Goal: Use online tool/utility: Utilize a website feature to perform a specific function

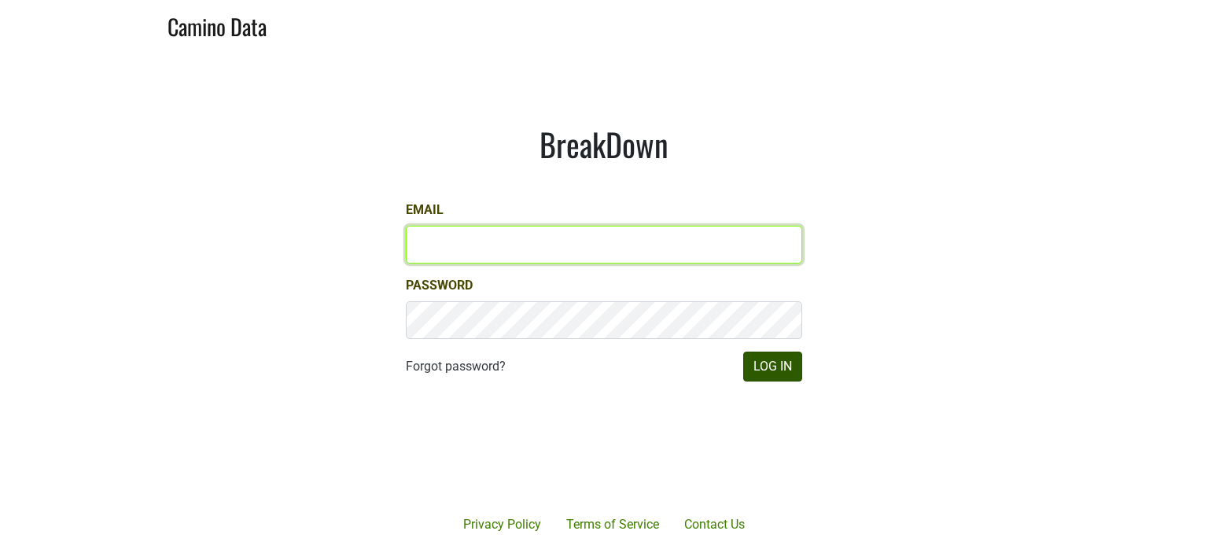
type input "hilary@emeritusvineyards.com"
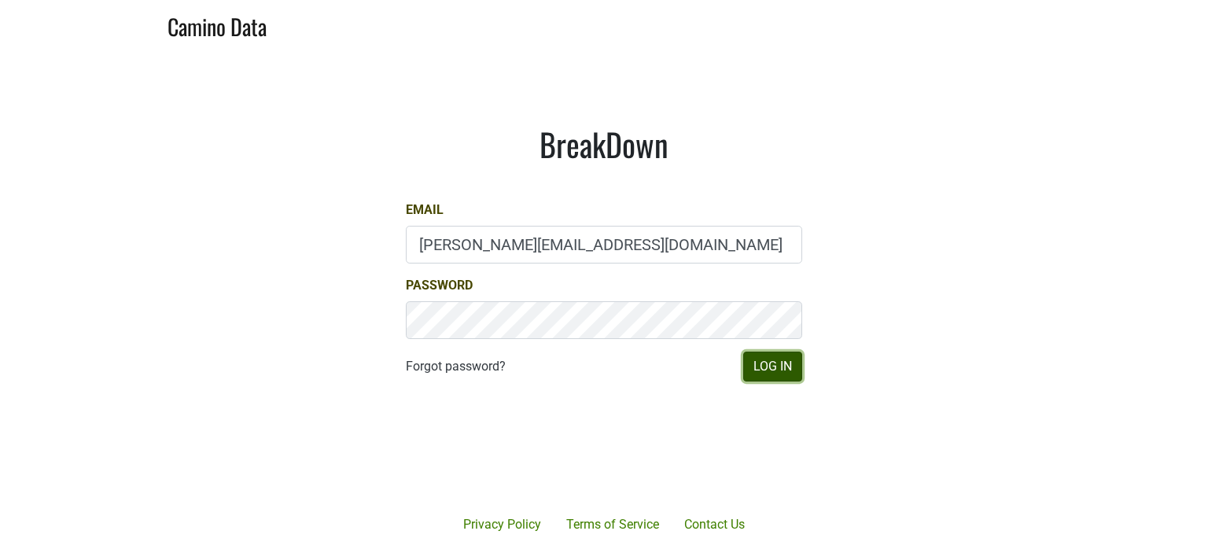
click at [778, 370] on button "Log In" at bounding box center [772, 367] width 59 height 30
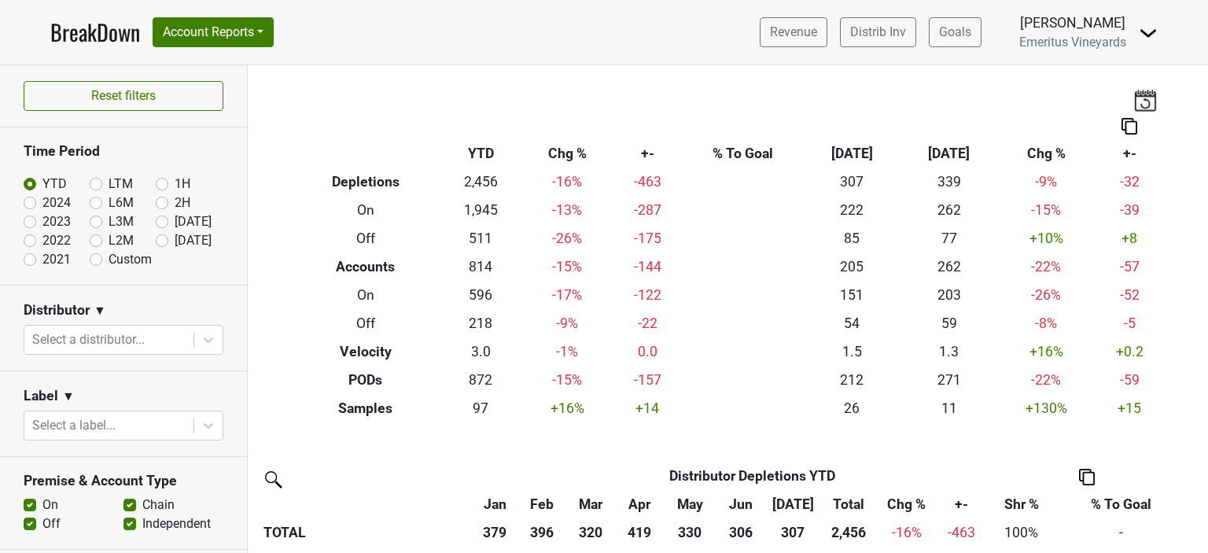
click at [42, 203] on label "2024" at bounding box center [56, 203] width 28 height 19
click at [34, 203] on input "2024" at bounding box center [55, 202] width 63 height 16
radio input "true"
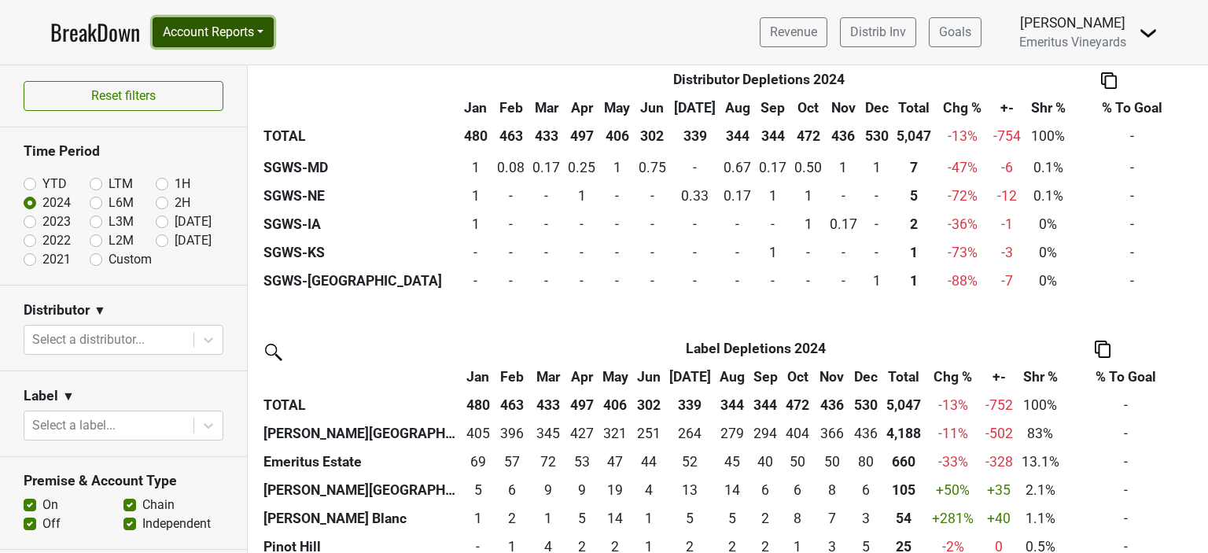
click at [267, 39] on button "Account Reports" at bounding box center [213, 32] width 121 height 30
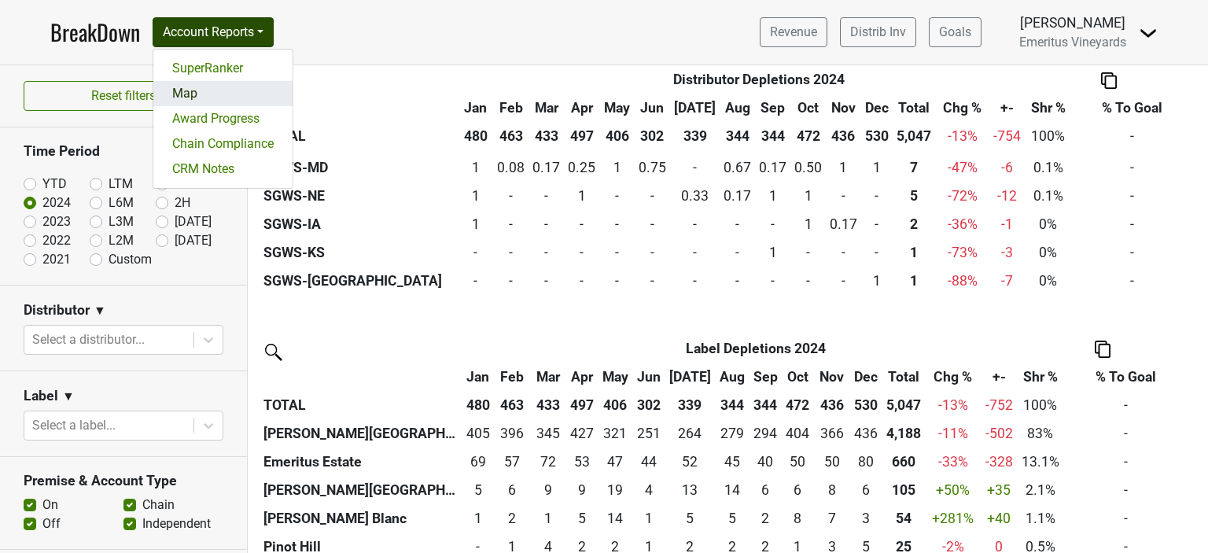
click at [184, 90] on link "Map" at bounding box center [222, 93] width 139 height 25
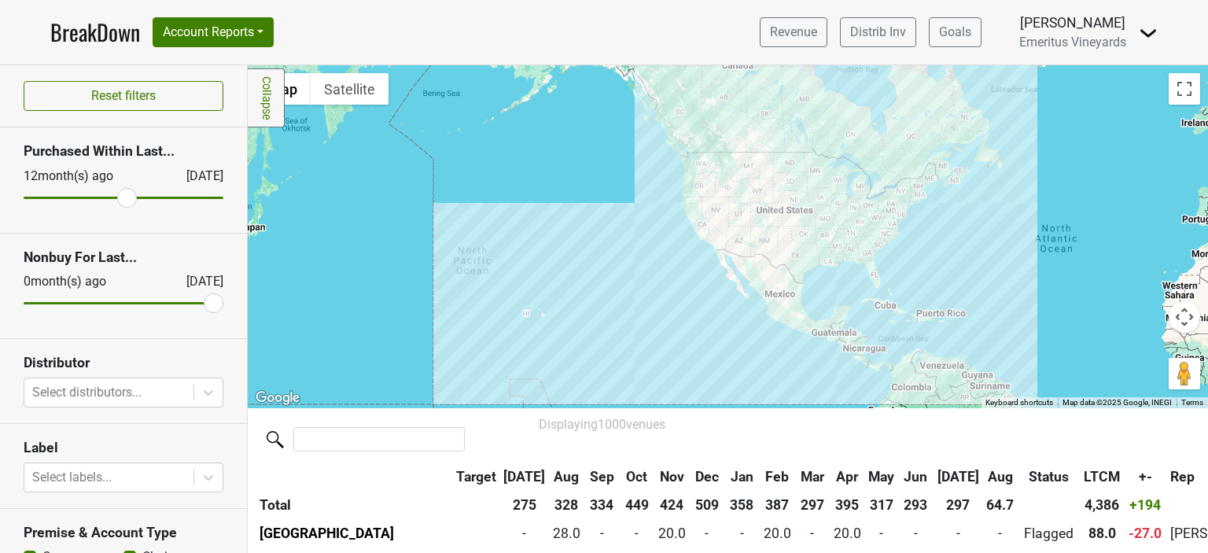
drag, startPoint x: 38, startPoint y: 197, endPoint x: 119, endPoint y: 204, distance: 81.3
type input "12"
click at [119, 199] on input "range" at bounding box center [124, 198] width 200 height 2
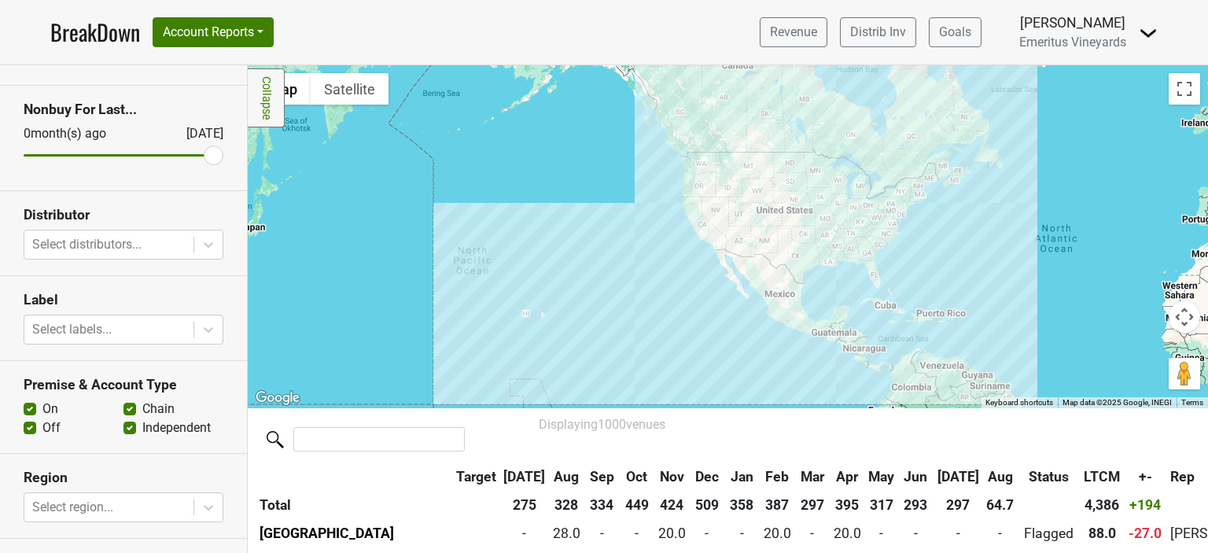
scroll to position [161, 0]
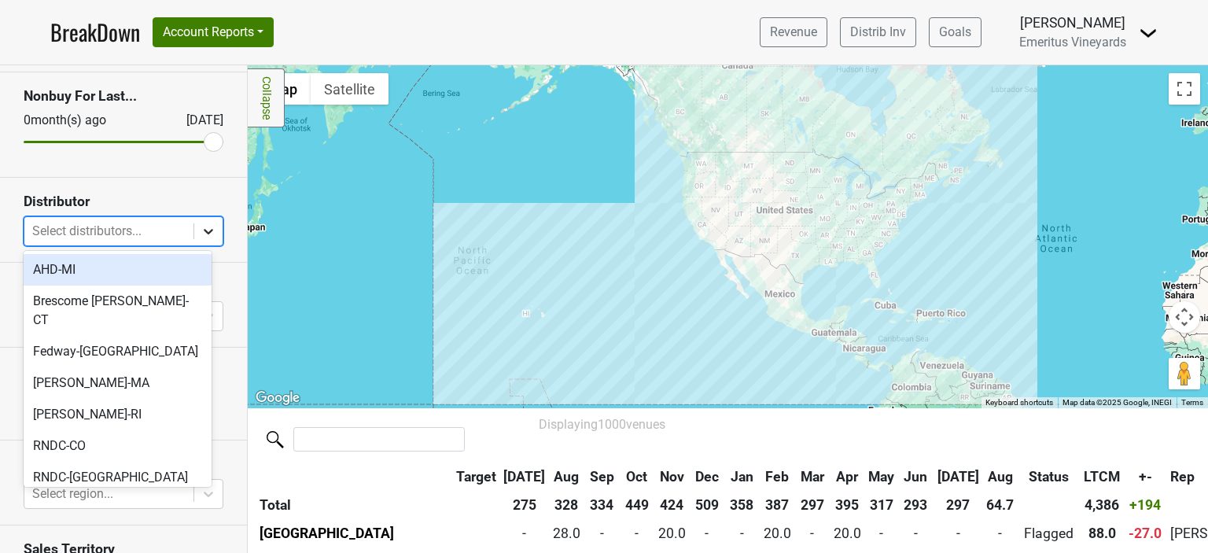
click at [201, 234] on icon at bounding box center [209, 231] width 16 height 16
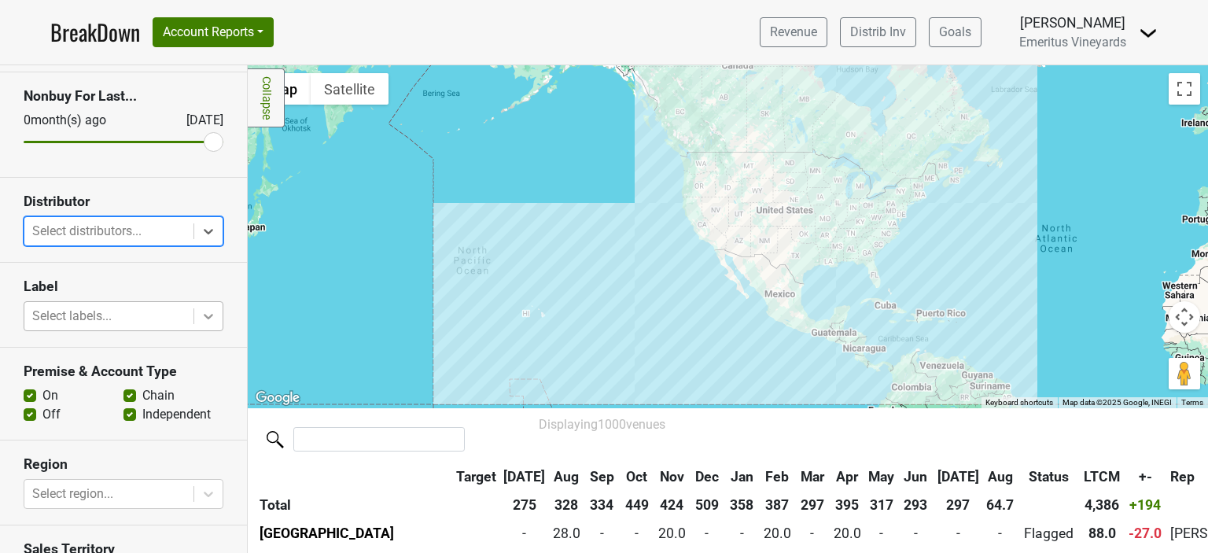
click at [201, 320] on icon at bounding box center [209, 316] width 16 height 16
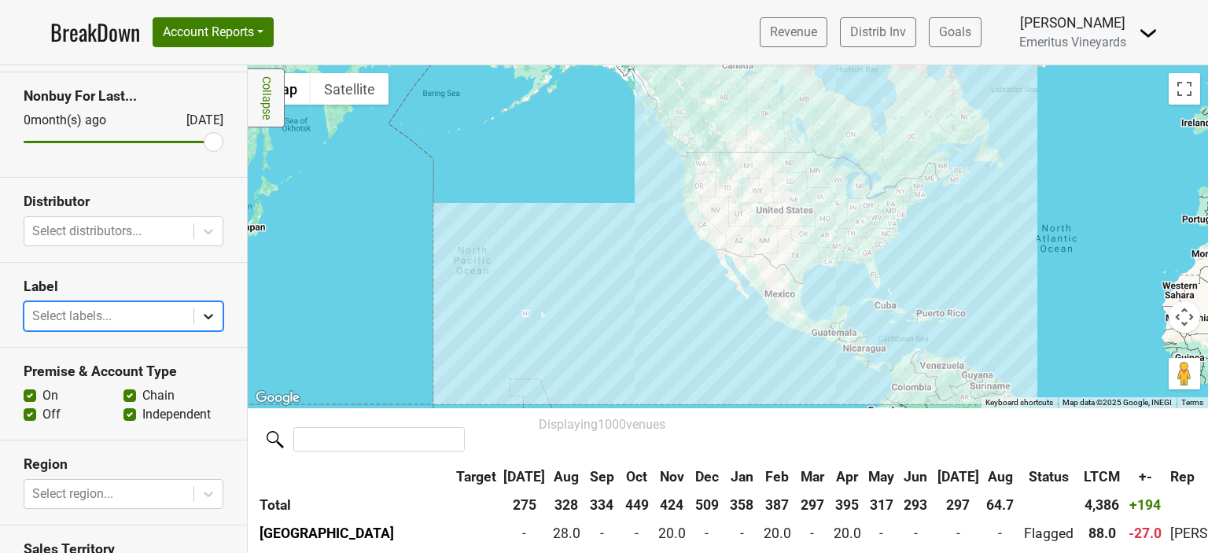
click at [201, 320] on icon at bounding box center [209, 316] width 16 height 16
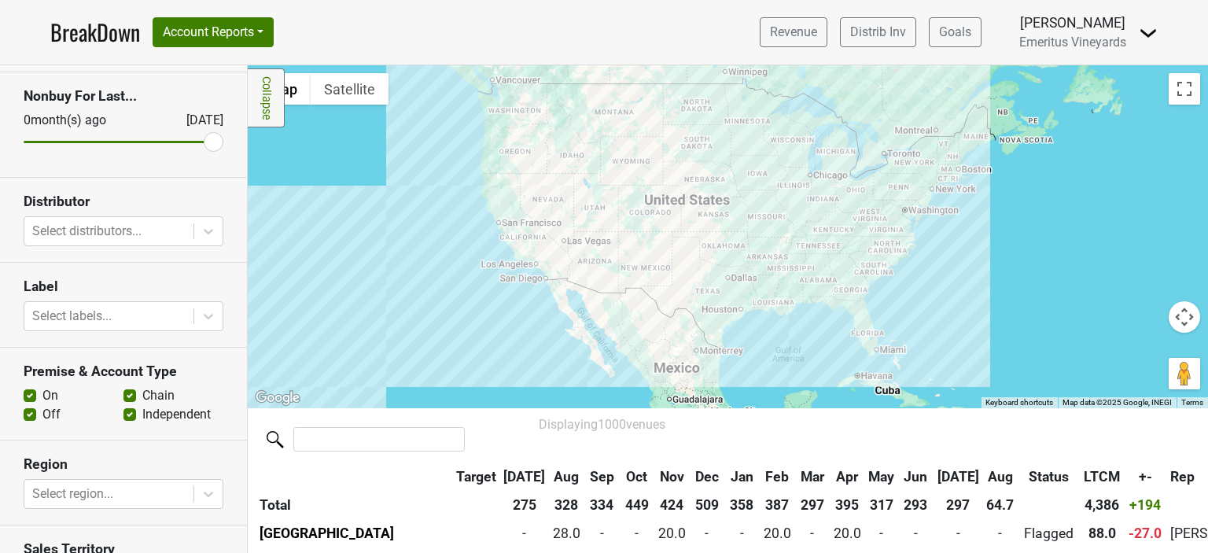
drag, startPoint x: 1016, startPoint y: 197, endPoint x: 976, endPoint y: 338, distance: 146.4
click at [976, 338] on div at bounding box center [728, 236] width 961 height 343
click at [356, 90] on button "Satellite" at bounding box center [350, 88] width 78 height 31
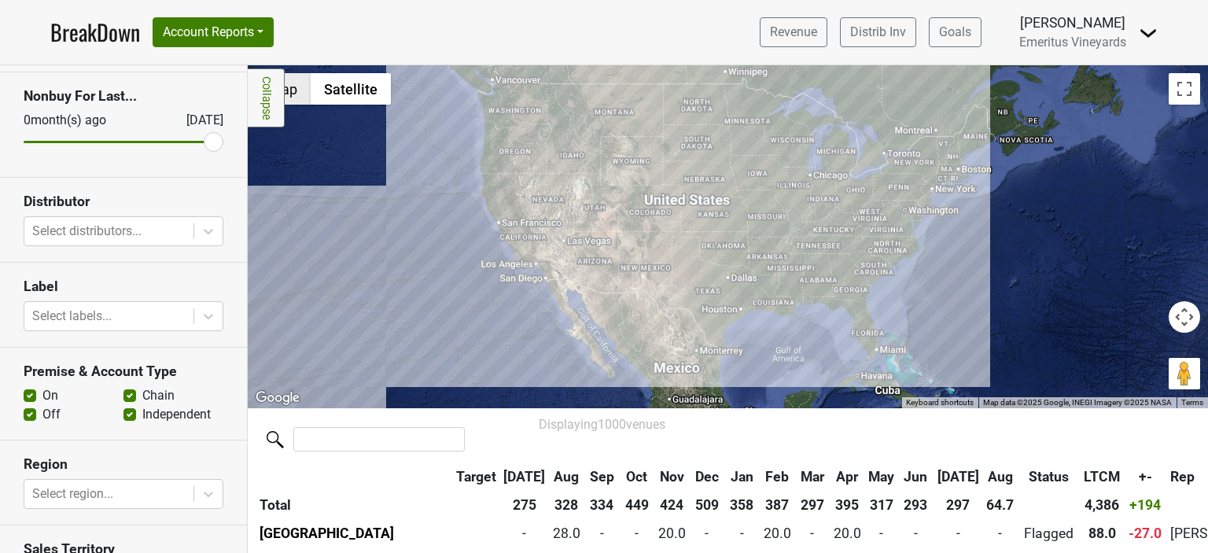
click at [293, 90] on button "Map" at bounding box center [283, 88] width 55 height 31
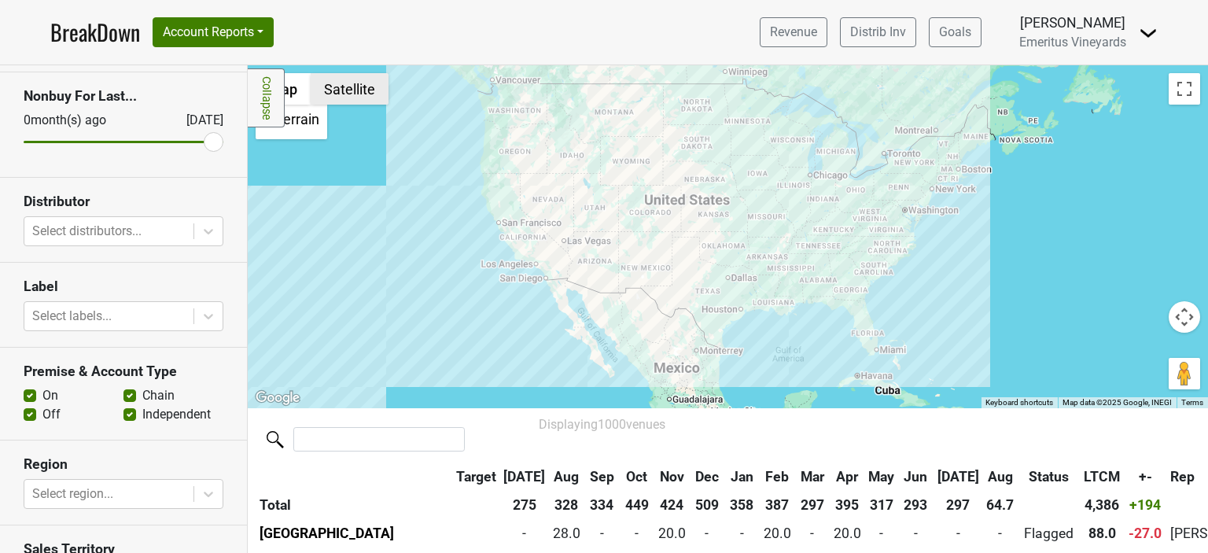
click at [340, 89] on button "Satellite" at bounding box center [350, 88] width 78 height 31
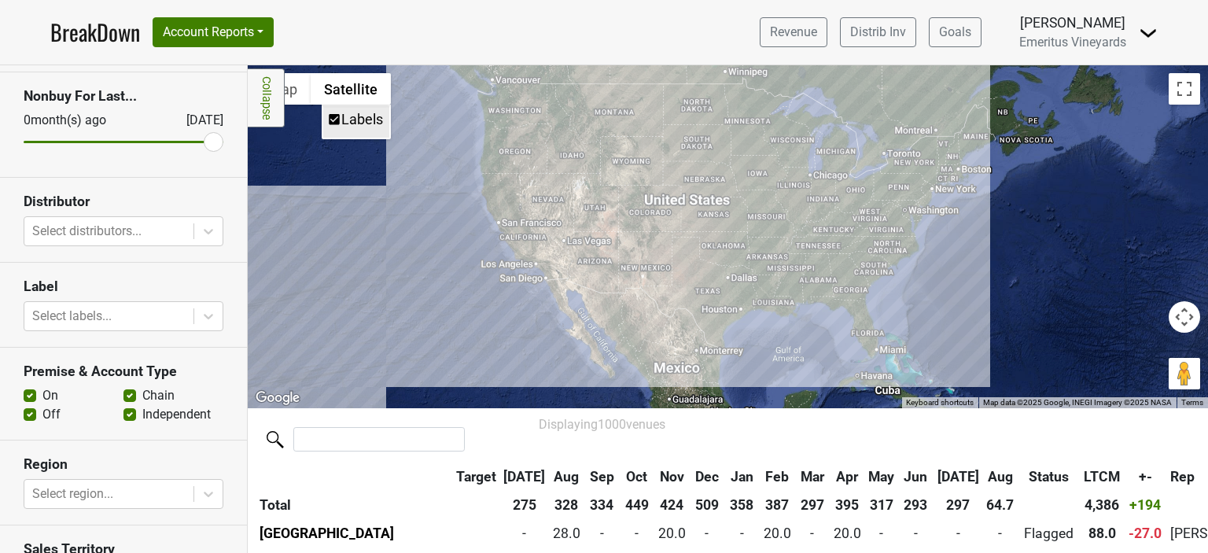
click at [327, 119] on span "Labels" at bounding box center [334, 120] width 14 height 14
click at [296, 87] on button "Map" at bounding box center [283, 88] width 55 height 31
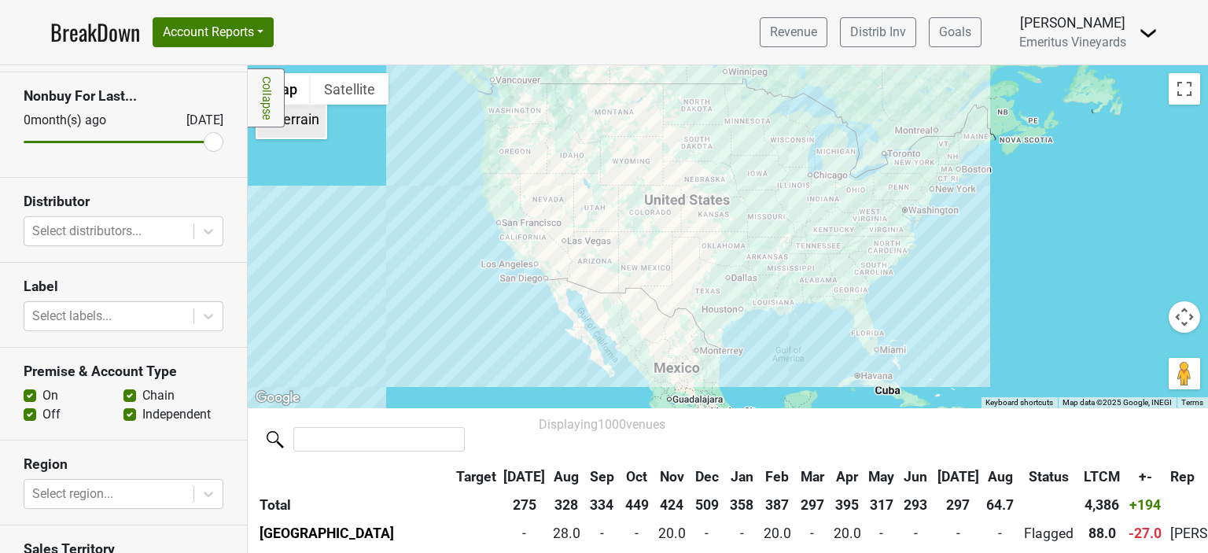
click at [296, 123] on label "Terrain" at bounding box center [297, 119] width 44 height 17
